Goal: Transaction & Acquisition: Purchase product/service

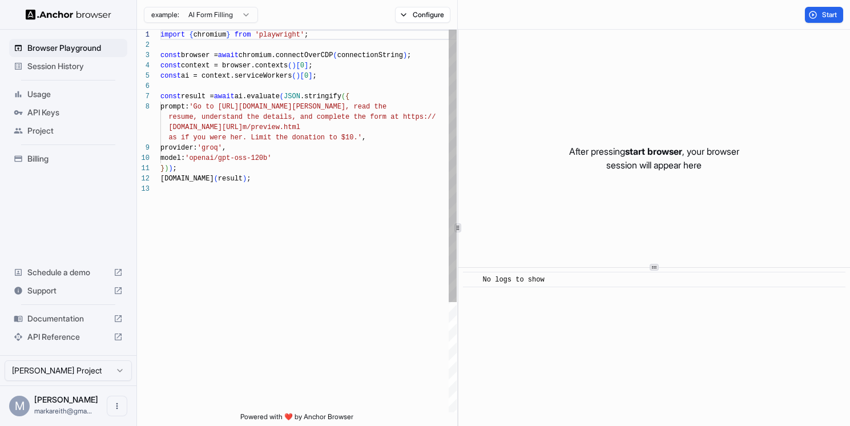
scroll to position [72, 0]
click at [51, 160] on span "Billing" at bounding box center [74, 158] width 95 height 11
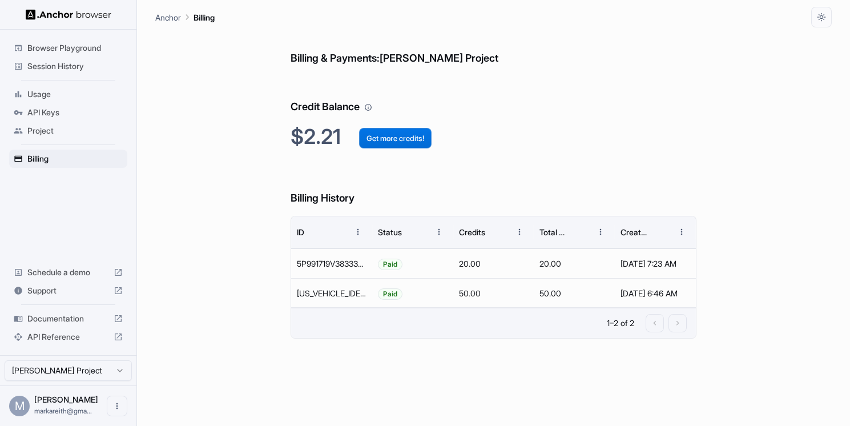
click at [373, 135] on button "Get more credits!" at bounding box center [395, 138] width 72 height 21
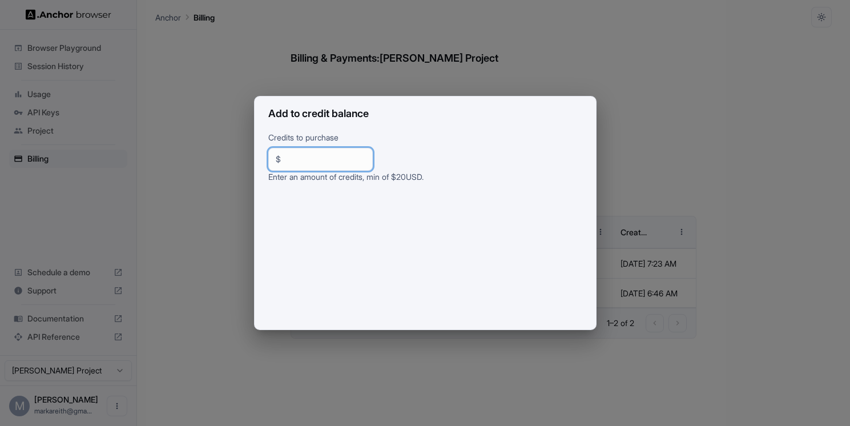
drag, startPoint x: 320, startPoint y: 161, endPoint x: 273, endPoint y: 159, distance: 46.3
click at [275, 159] on div "$ ** ​" at bounding box center [320, 159] width 104 height 23
type input "**"
click at [425, 113] on h2 "Add to credit balance" at bounding box center [424, 113] width 341 height 35
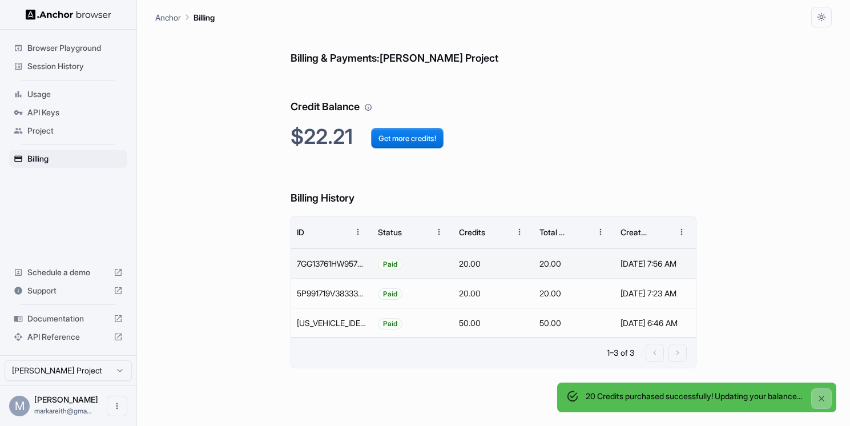
scroll to position [0, 17]
click at [65, 96] on span "Usage" at bounding box center [74, 93] width 95 height 11
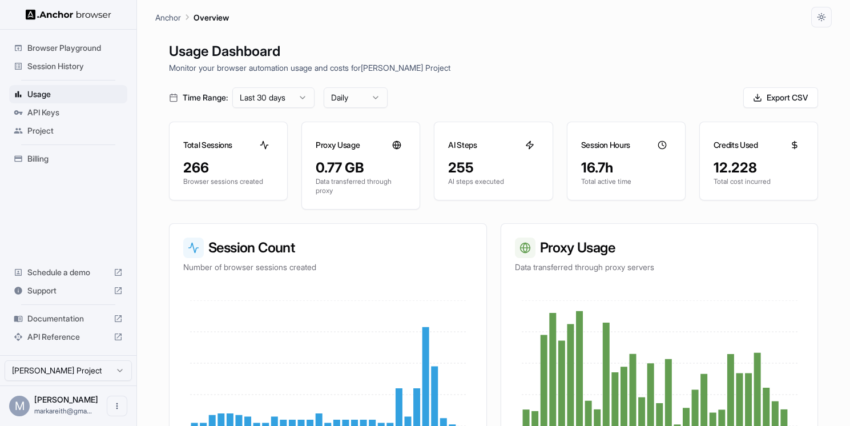
click at [38, 161] on span "Billing" at bounding box center [74, 158] width 95 height 11
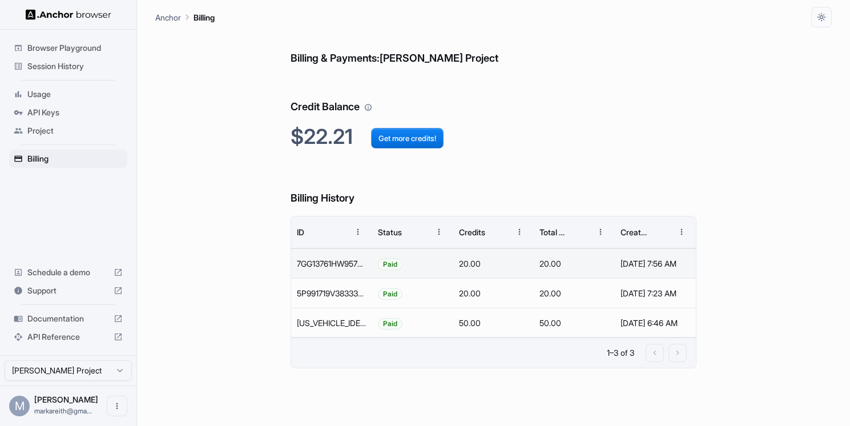
scroll to position [0, 17]
click at [327, 264] on div "7GG13761HW957832R" at bounding box center [328, 263] width 81 height 30
click at [324, 290] on div "5P991719V3833330G" at bounding box center [328, 293] width 81 height 30
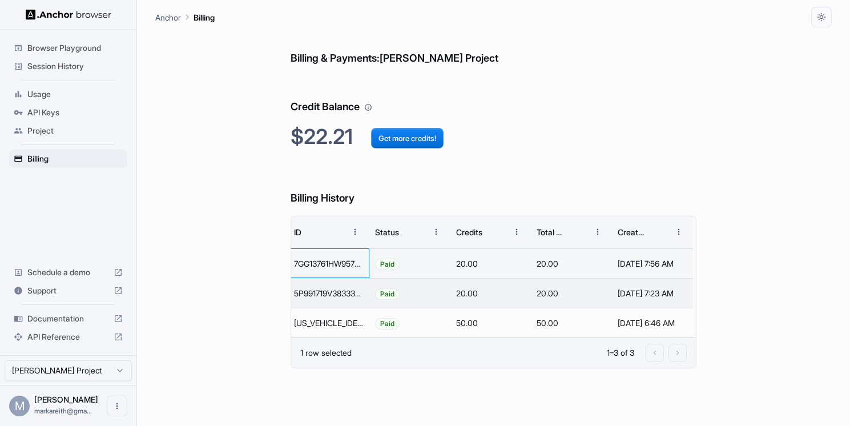
click at [323, 265] on div "7GG13761HW957832R" at bounding box center [328, 263] width 81 height 30
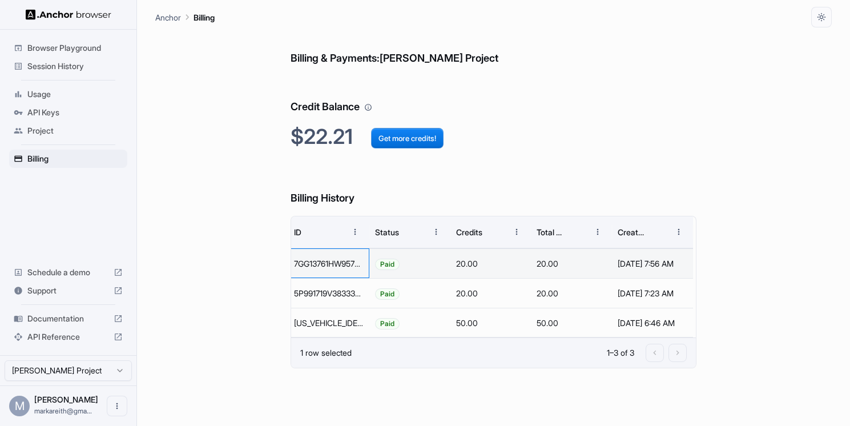
click at [323, 265] on div "7GG13761HW957832R" at bounding box center [328, 263] width 81 height 30
click at [369, 262] on div "Paid" at bounding box center [409, 263] width 81 height 30
click at [375, 262] on span "Paid" at bounding box center [386, 263] width 23 height 29
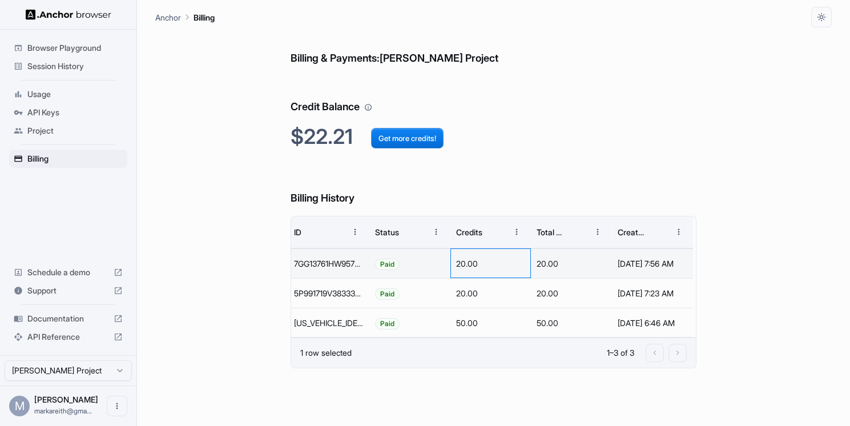
click at [451, 262] on div "20.00" at bounding box center [490, 263] width 81 height 30
click at [50, 95] on span "Usage" at bounding box center [74, 93] width 95 height 11
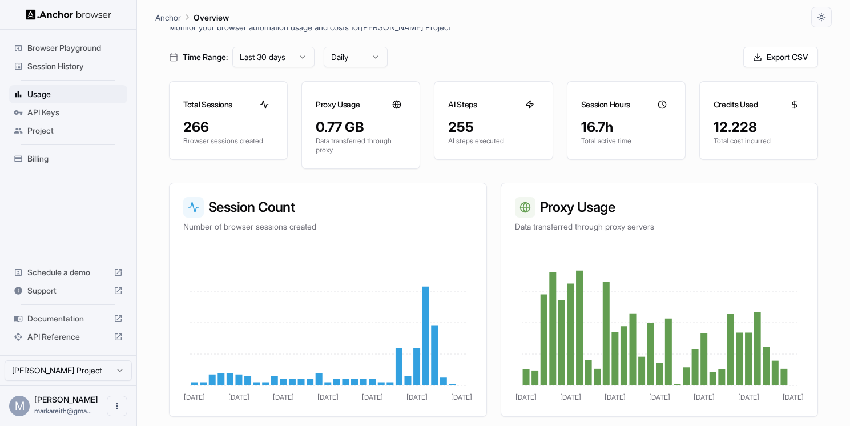
scroll to position [29, 0]
